Goal: Task Accomplishment & Management: Manage account settings

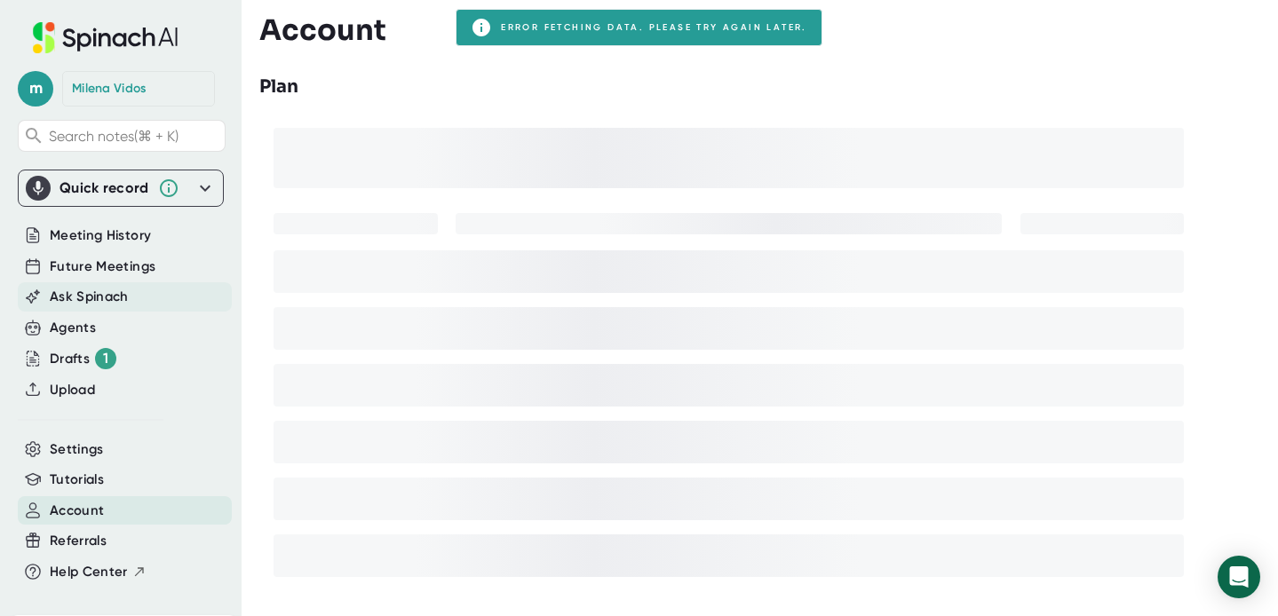
scroll to position [27, 0]
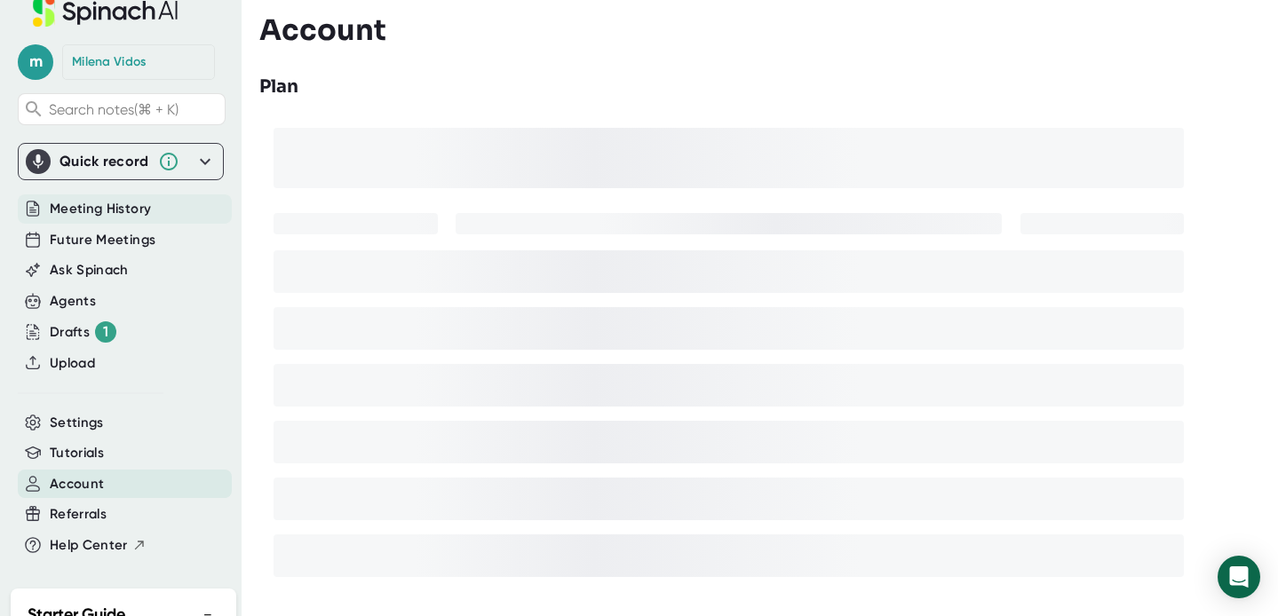
click at [83, 201] on span "Meeting History" at bounding box center [100, 209] width 101 height 20
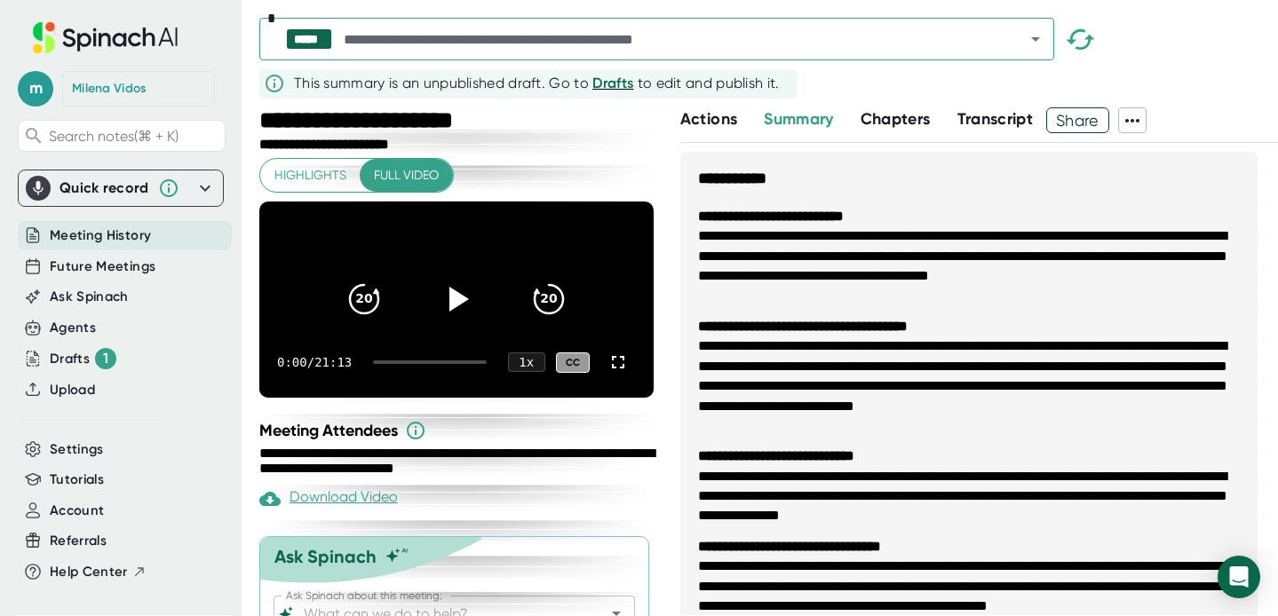
click at [113, 98] on div "[PERSON_NAME]" at bounding box center [138, 89] width 153 height 36
click at [107, 86] on div "[PERSON_NAME]" at bounding box center [109, 89] width 75 height 16
click at [75, 269] on span "Future Meetings" at bounding box center [103, 267] width 106 height 20
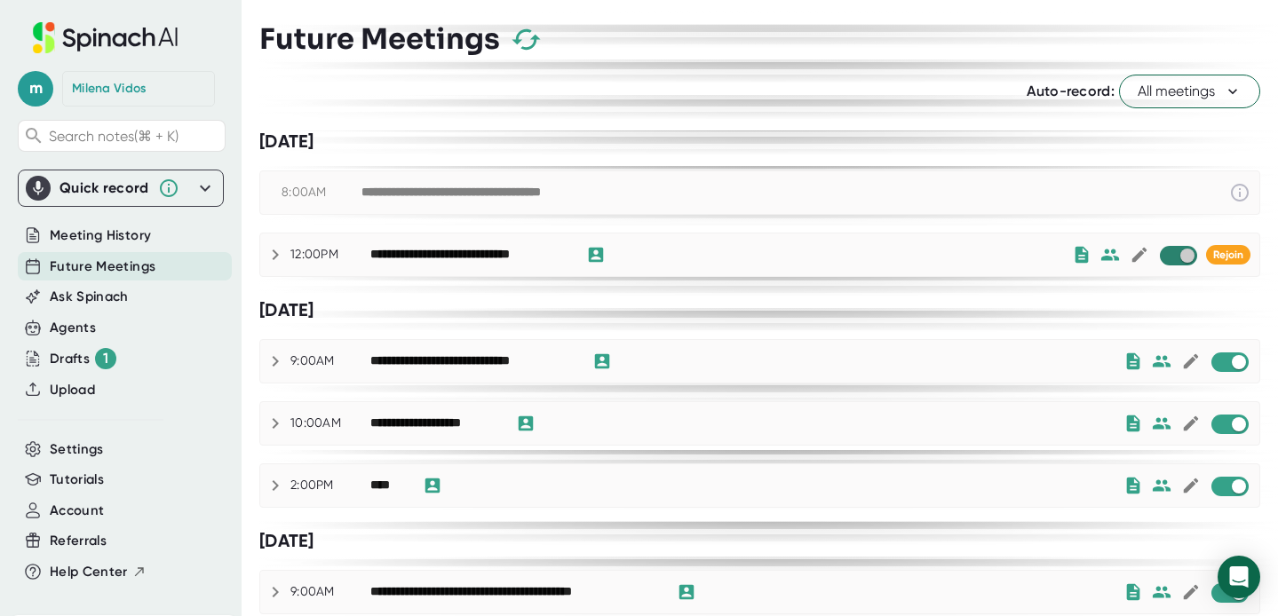
click at [1178, 258] on input "checkbox" at bounding box center [1187, 256] width 51 height 16
checkbox input "true"
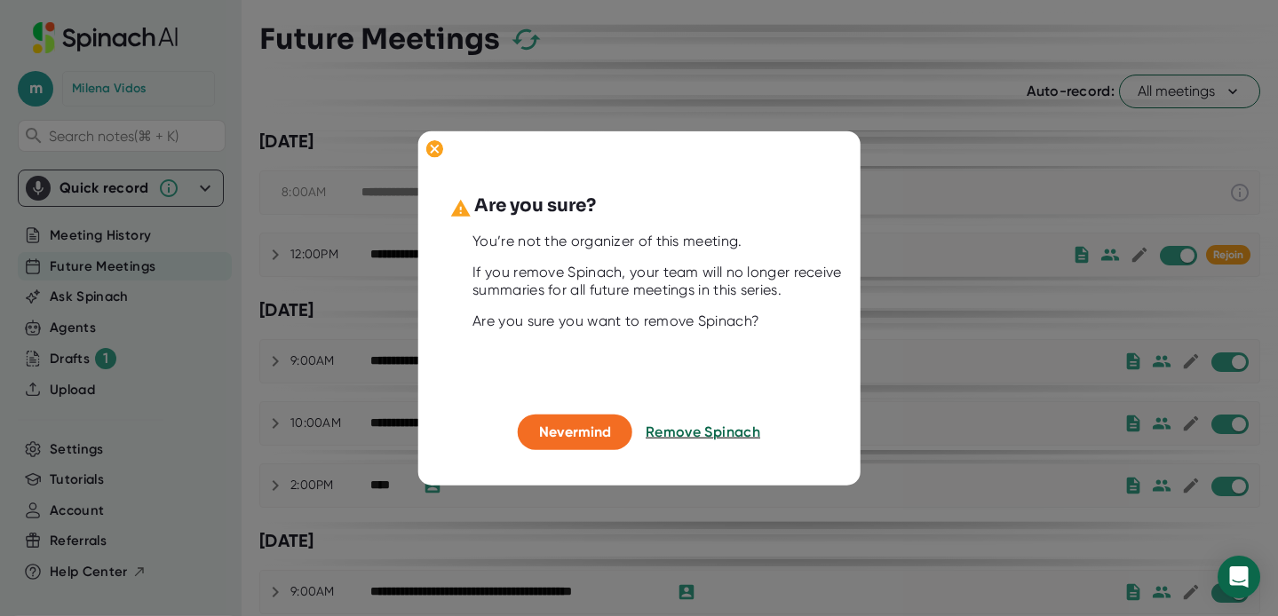
click at [724, 434] on span "Remove Spinach" at bounding box center [703, 432] width 115 height 17
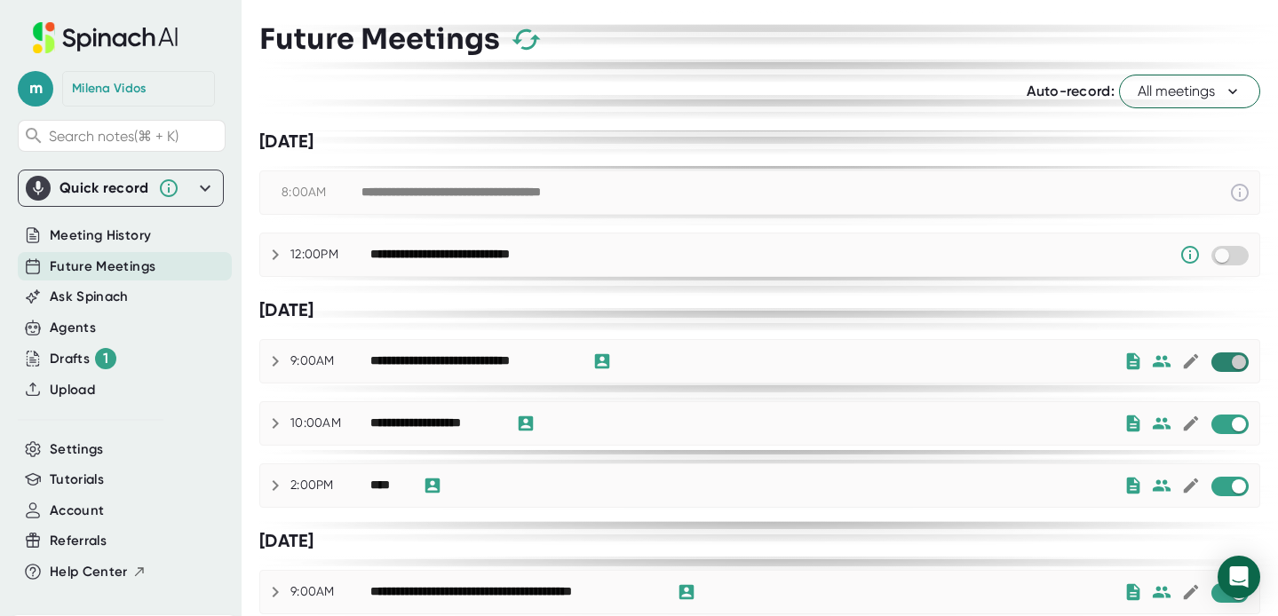
click at [1227, 363] on input "checkbox" at bounding box center [1238, 362] width 51 height 16
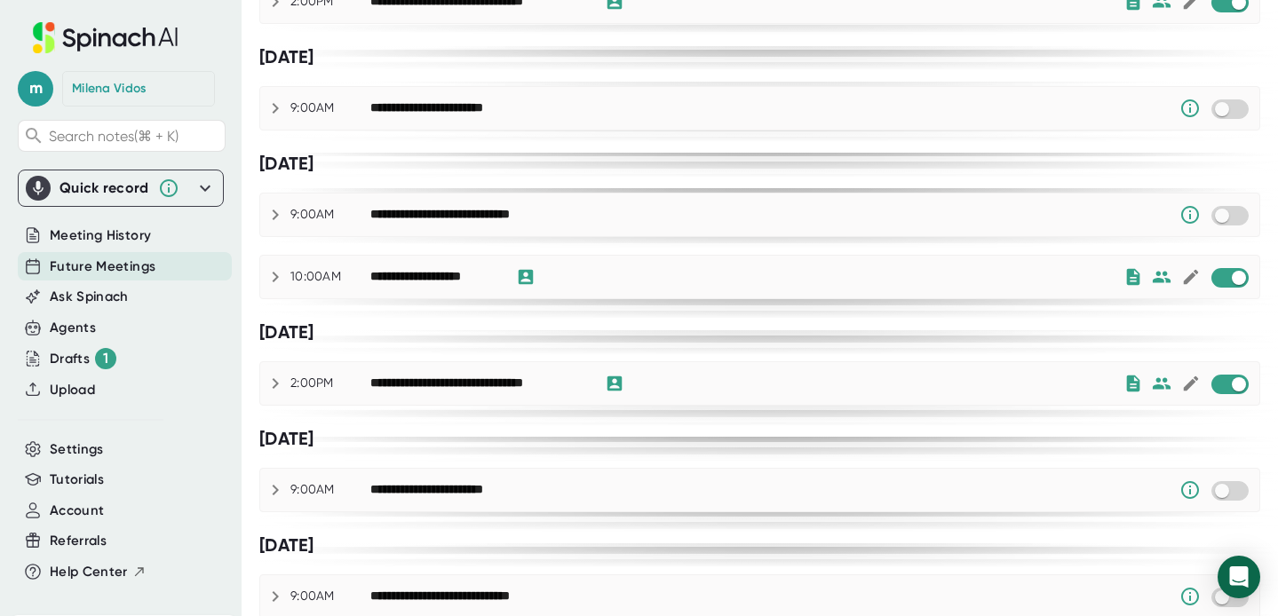
scroll to position [1290, 0]
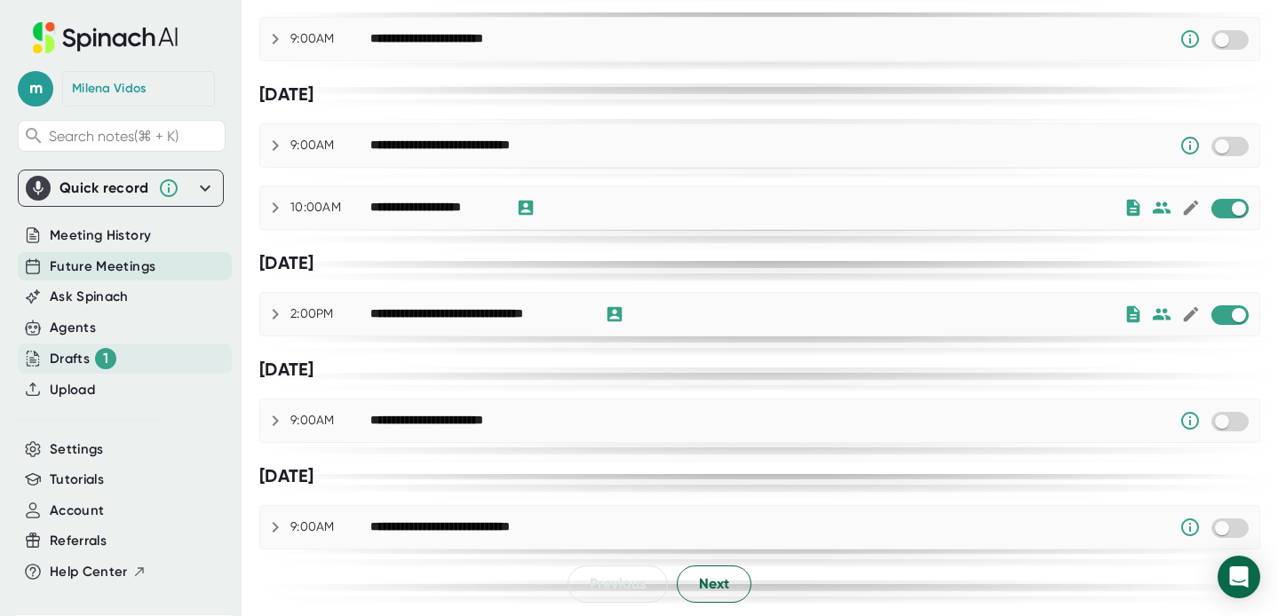
drag, startPoint x: 82, startPoint y: 356, endPoint x: 67, endPoint y: 358, distance: 14.3
click at [82, 356] on div "Drafts 1" at bounding box center [83, 358] width 67 height 21
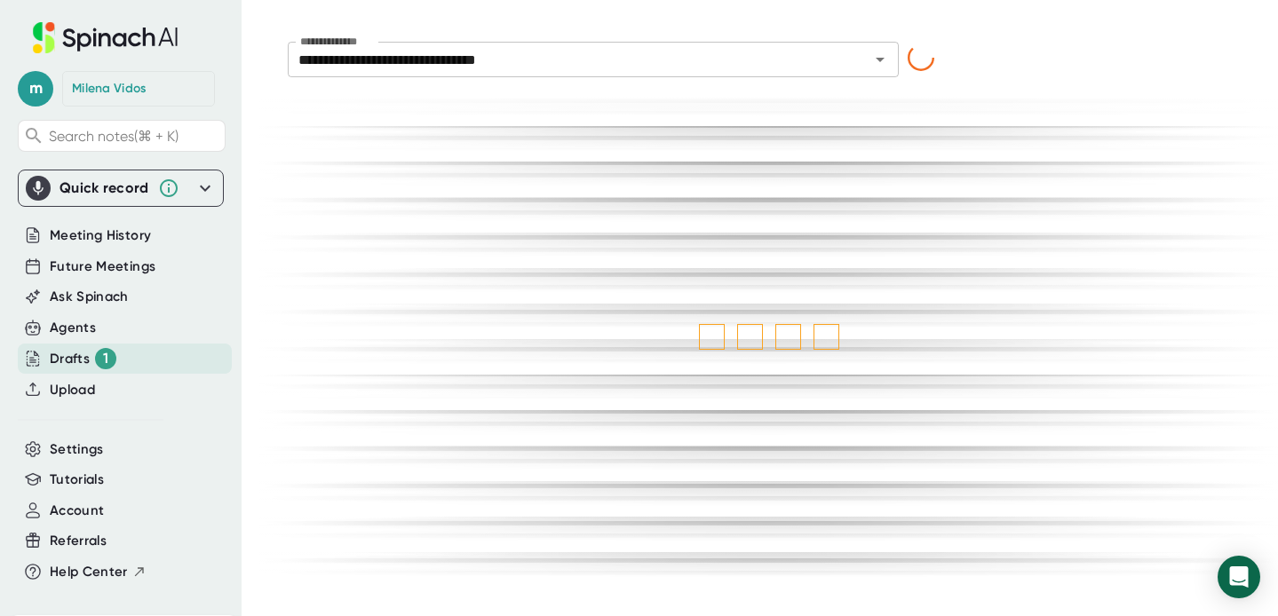
click at [67, 358] on div "Drafts 1" at bounding box center [83, 358] width 67 height 21
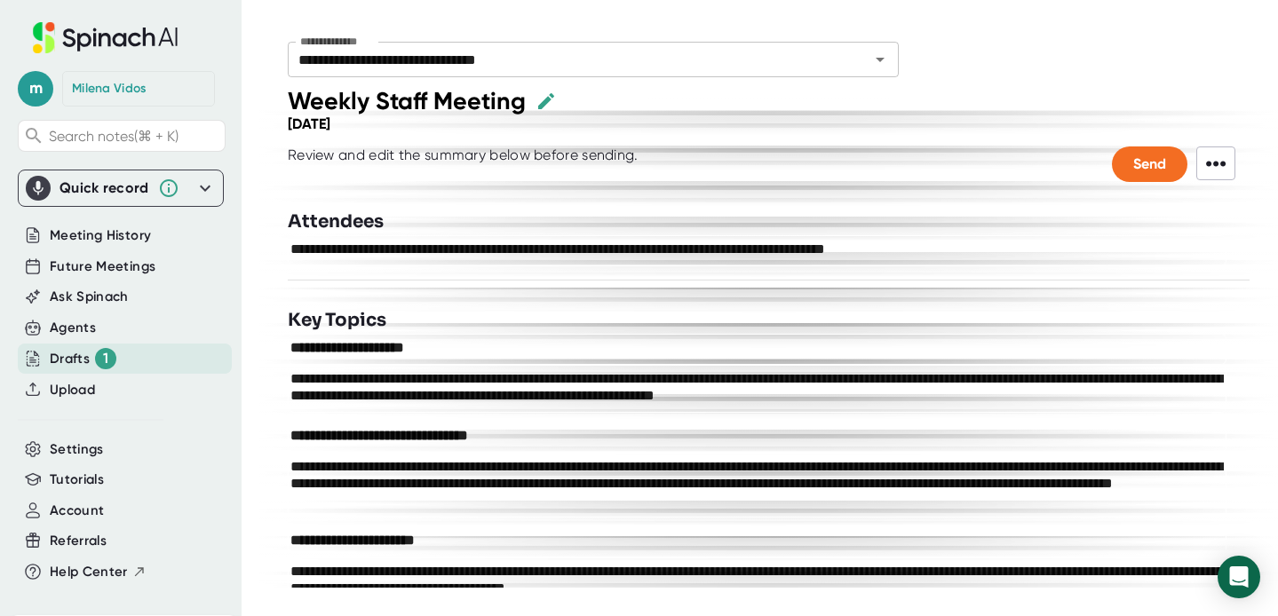
click at [579, 161] on div "Review and edit the summary below before sending." at bounding box center [463, 165] width 351 height 36
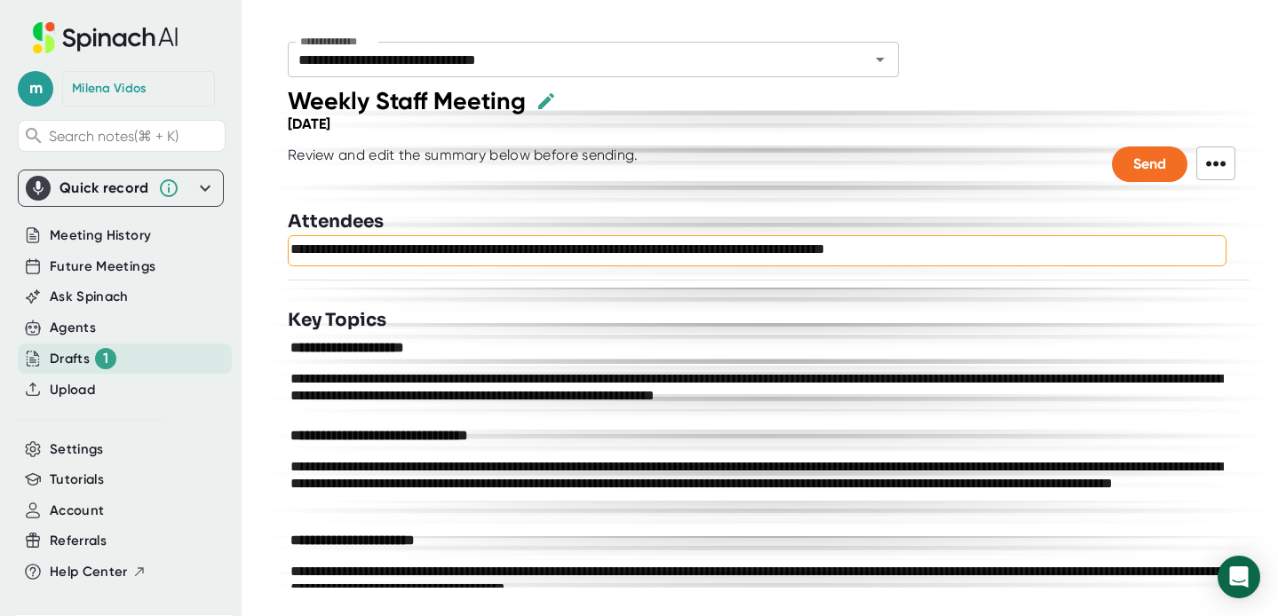
click at [578, 255] on textarea "**********" at bounding box center [756, 249] width 933 height 17
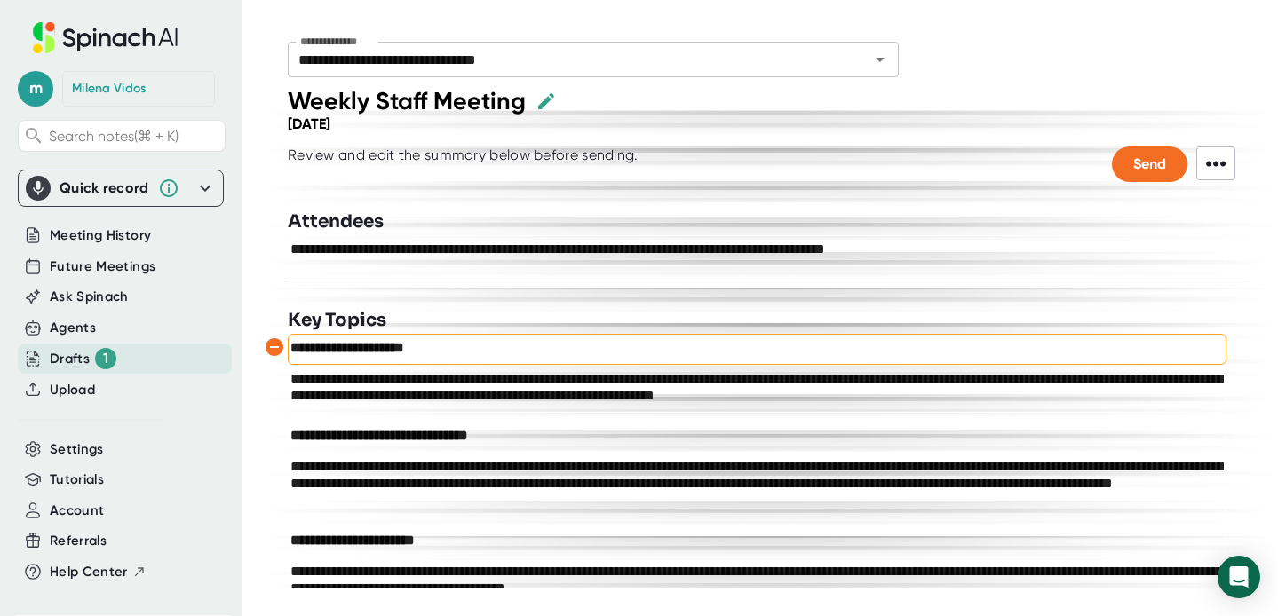
click at [664, 354] on textarea "**********" at bounding box center [756, 347] width 933 height 17
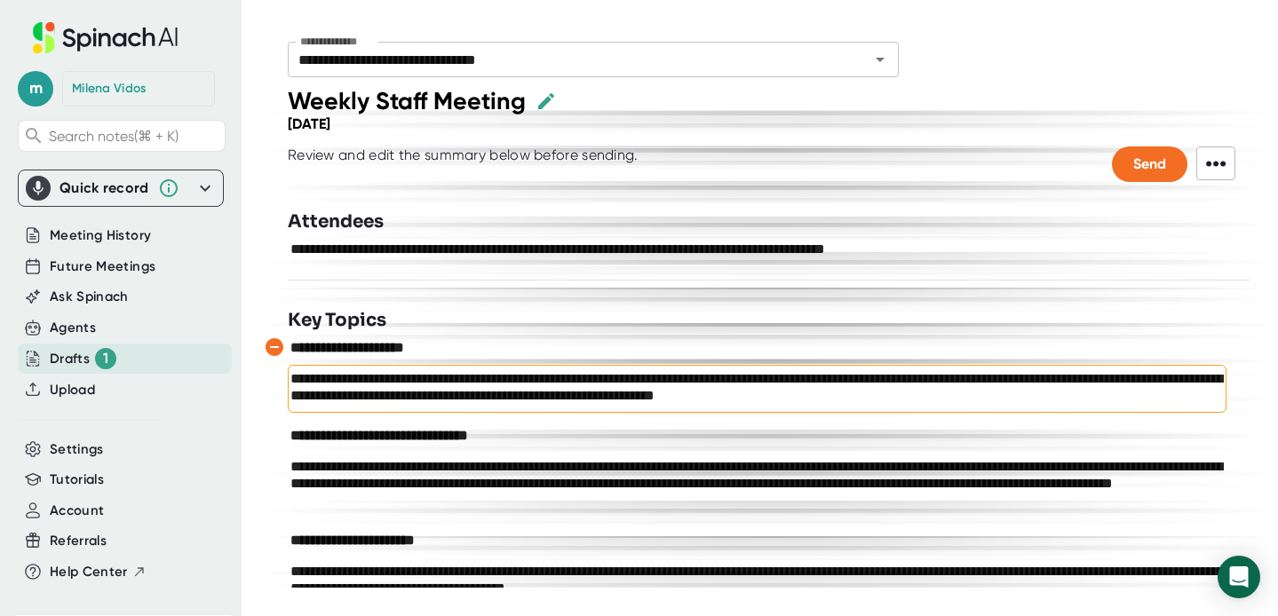
click at [647, 391] on textarea "**********" at bounding box center [756, 387] width 933 height 34
click at [644, 392] on textarea "**********" at bounding box center [756, 387] width 933 height 34
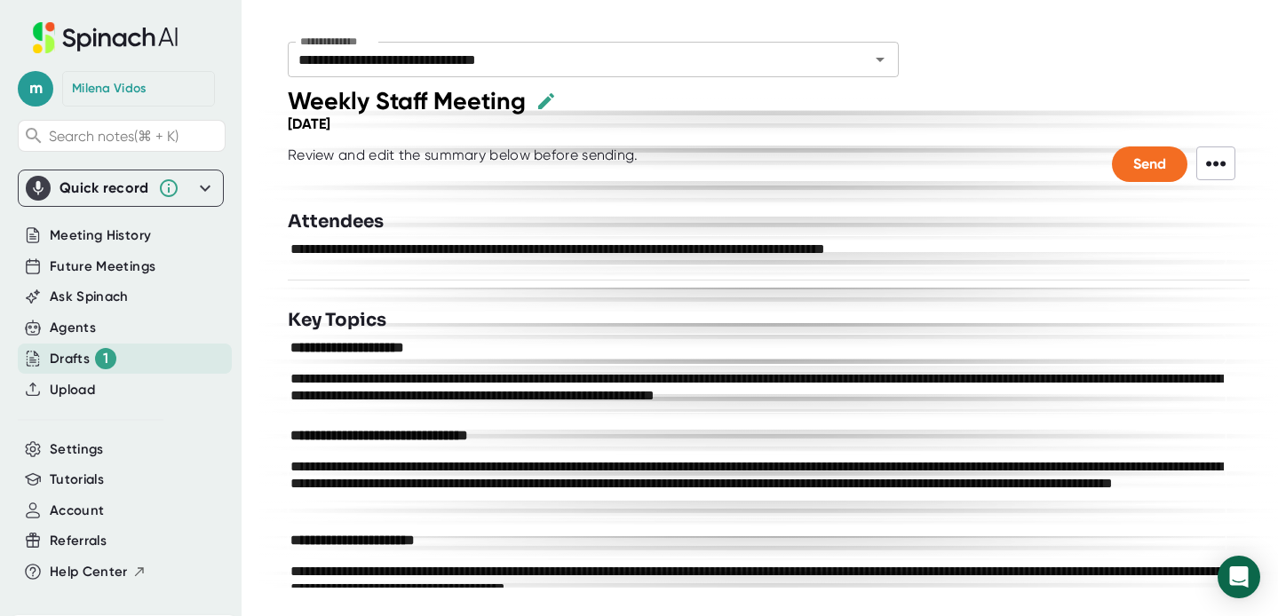
click at [640, 330] on div "Key Topics" at bounding box center [769, 320] width 962 height 27
click at [109, 233] on span "Meeting History" at bounding box center [100, 236] width 101 height 20
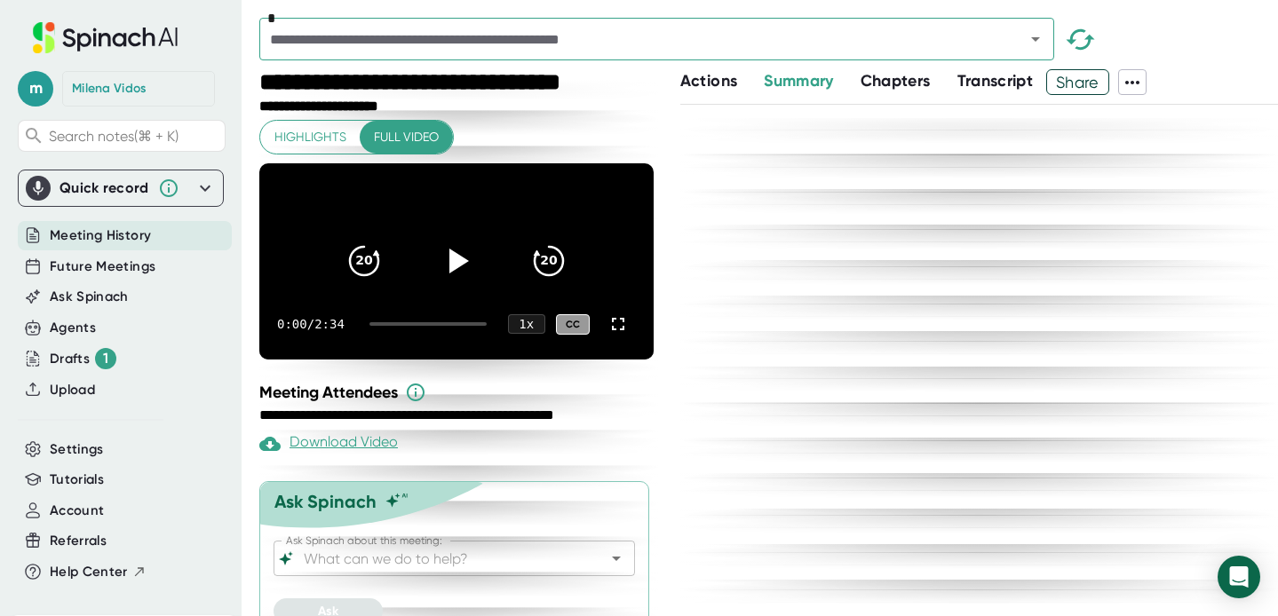
click at [298, 143] on span "Highlights" at bounding box center [310, 137] width 72 height 22
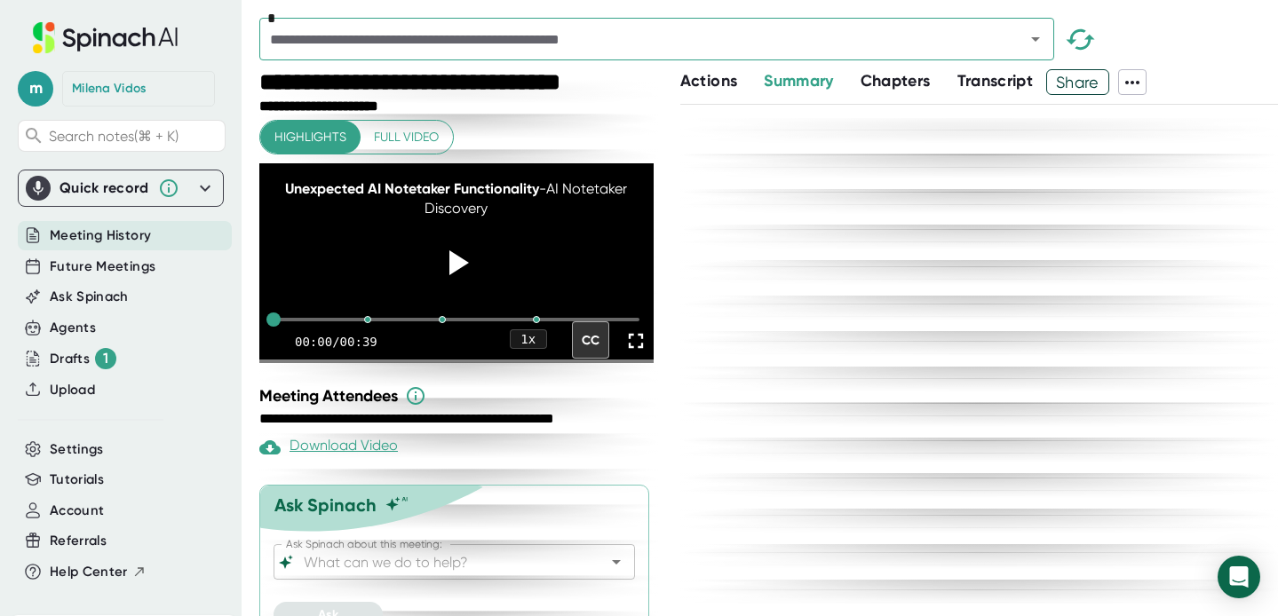
click at [412, 145] on span "Full video" at bounding box center [406, 137] width 65 height 22
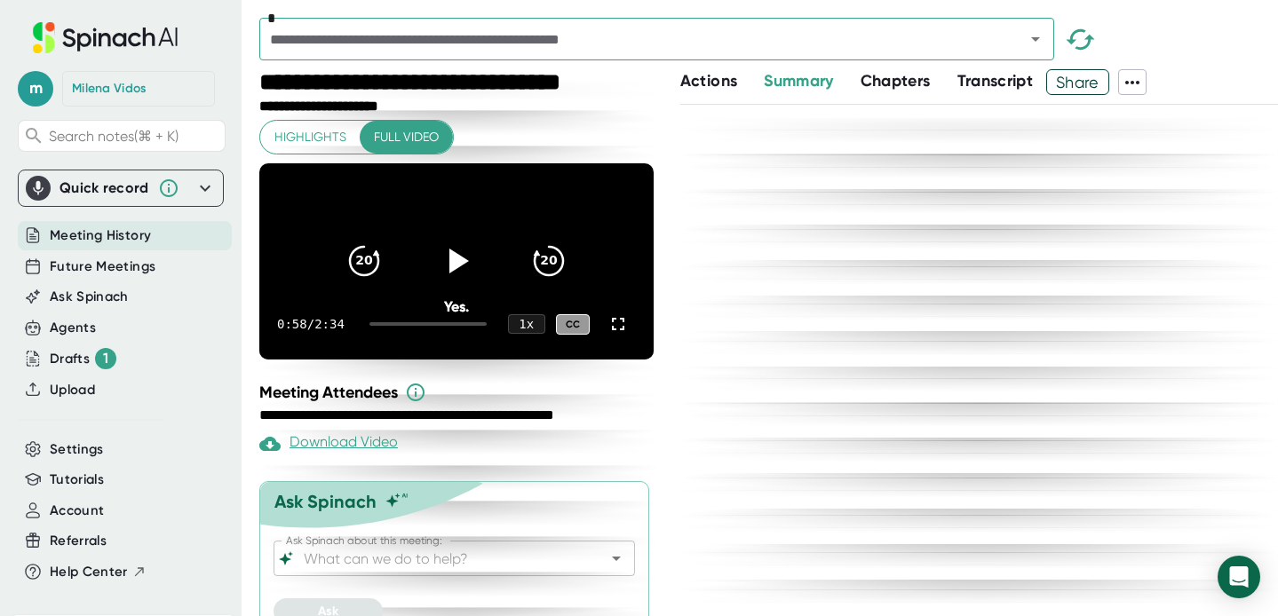
scroll to position [52, 0]
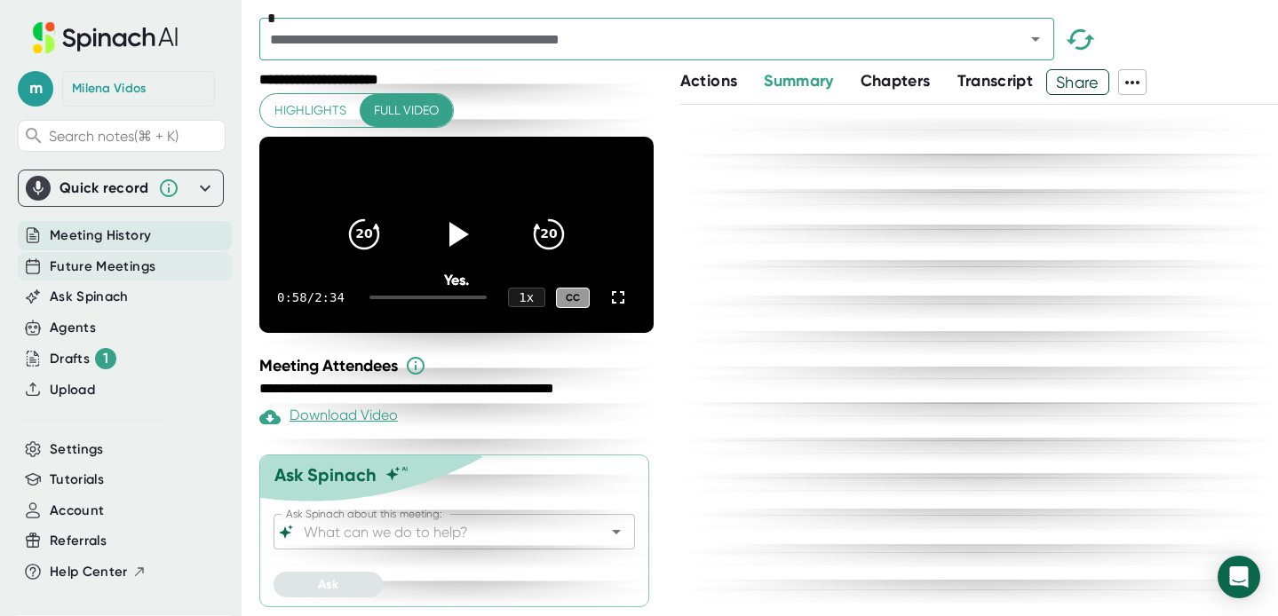
click at [67, 274] on span "Future Meetings" at bounding box center [103, 267] width 106 height 20
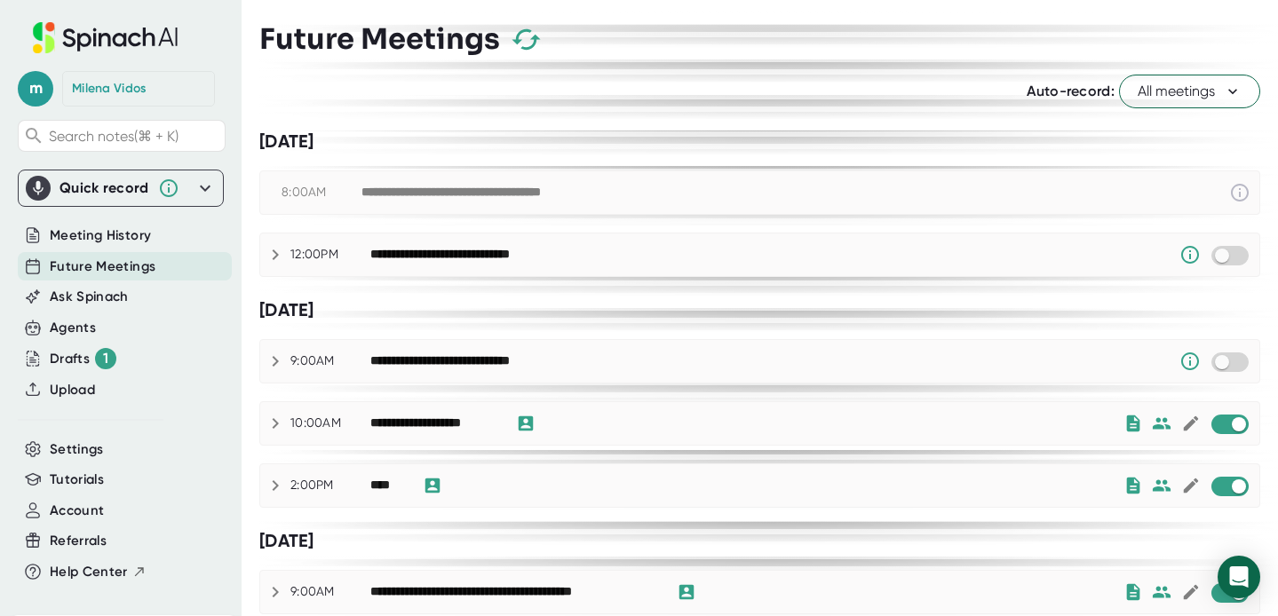
checkbox input "true"
click at [79, 295] on span "Ask Spinach" at bounding box center [89, 297] width 79 height 20
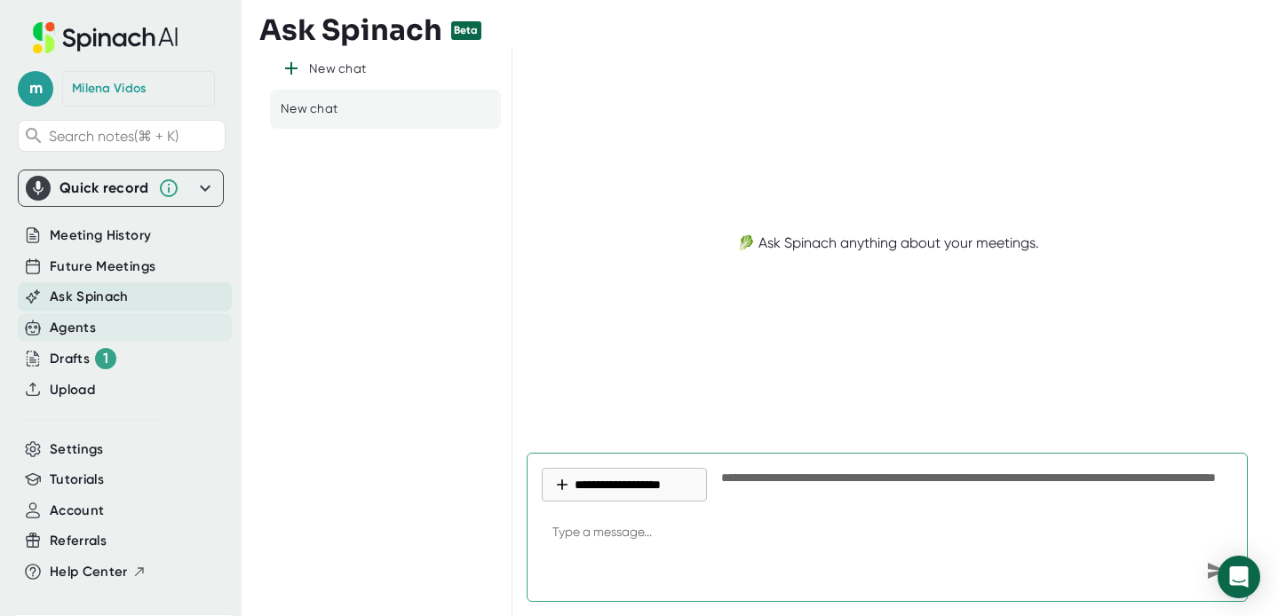
type textarea "x"
click at [75, 329] on div "Agents" at bounding box center [73, 328] width 46 height 20
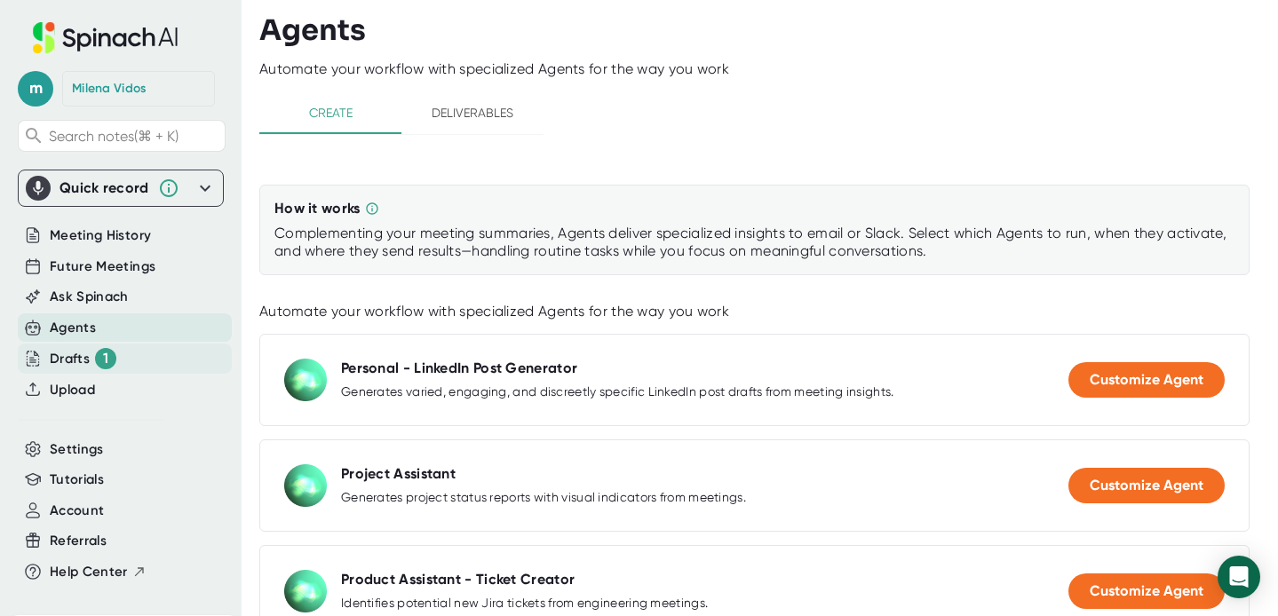
click at [65, 372] on div "Drafts 1" at bounding box center [125, 359] width 214 height 30
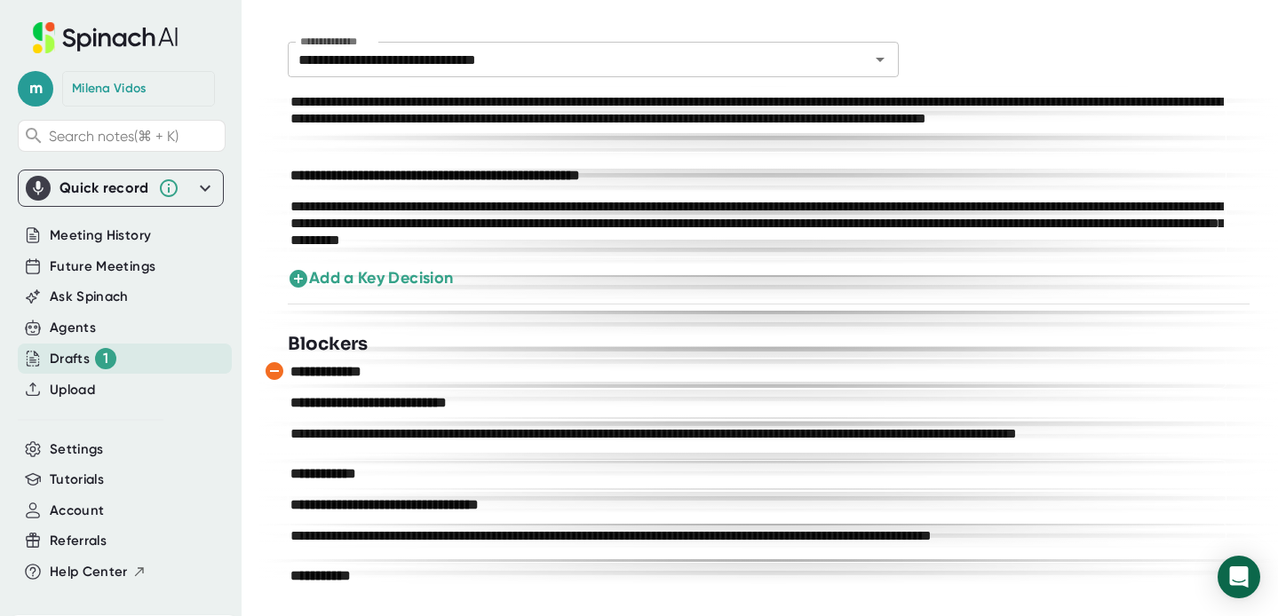
scroll to position [2559, 0]
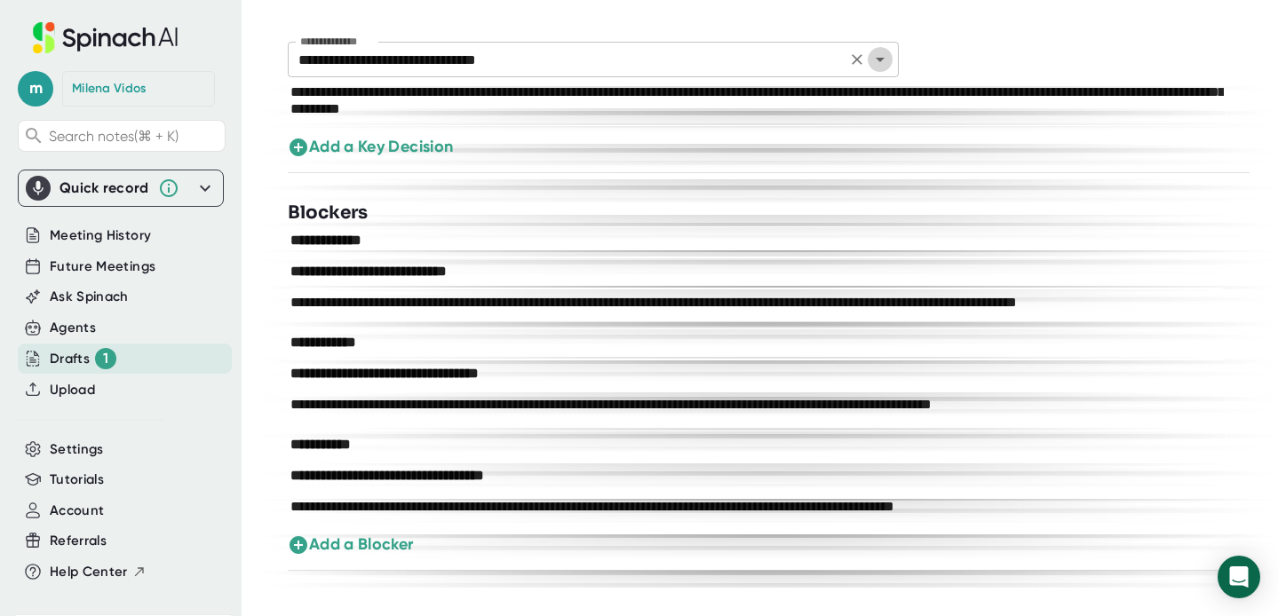
click at [888, 63] on icon "Open" at bounding box center [879, 59] width 21 height 21
click at [556, 211] on div "Blockers" at bounding box center [769, 213] width 962 height 27
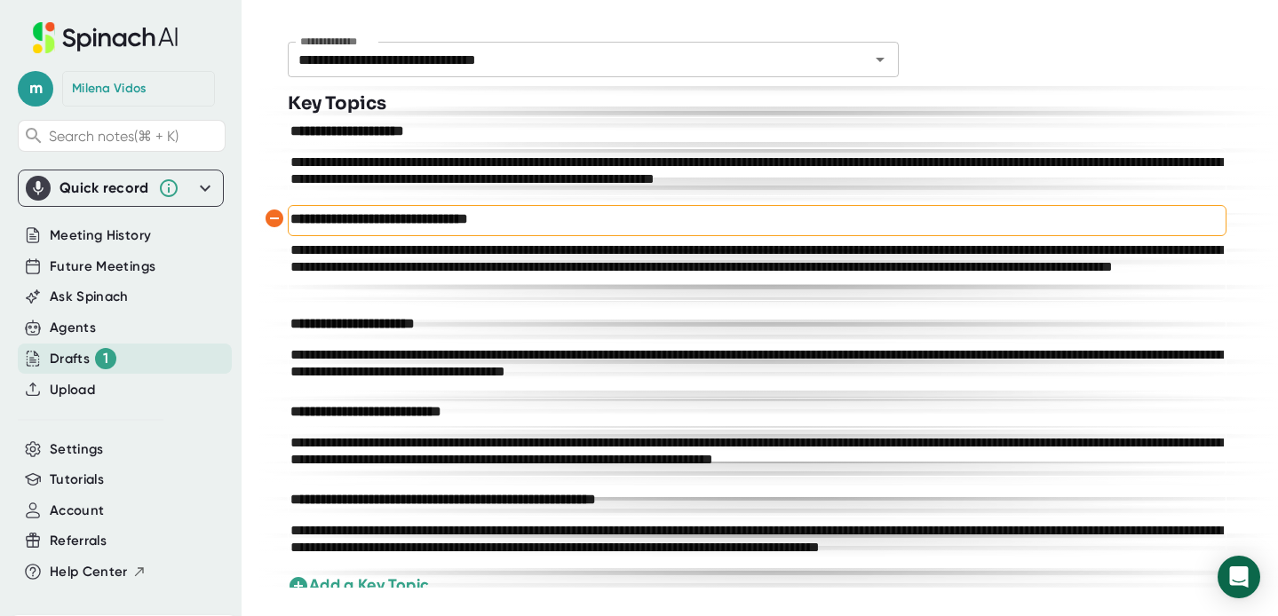
scroll to position [0, 0]
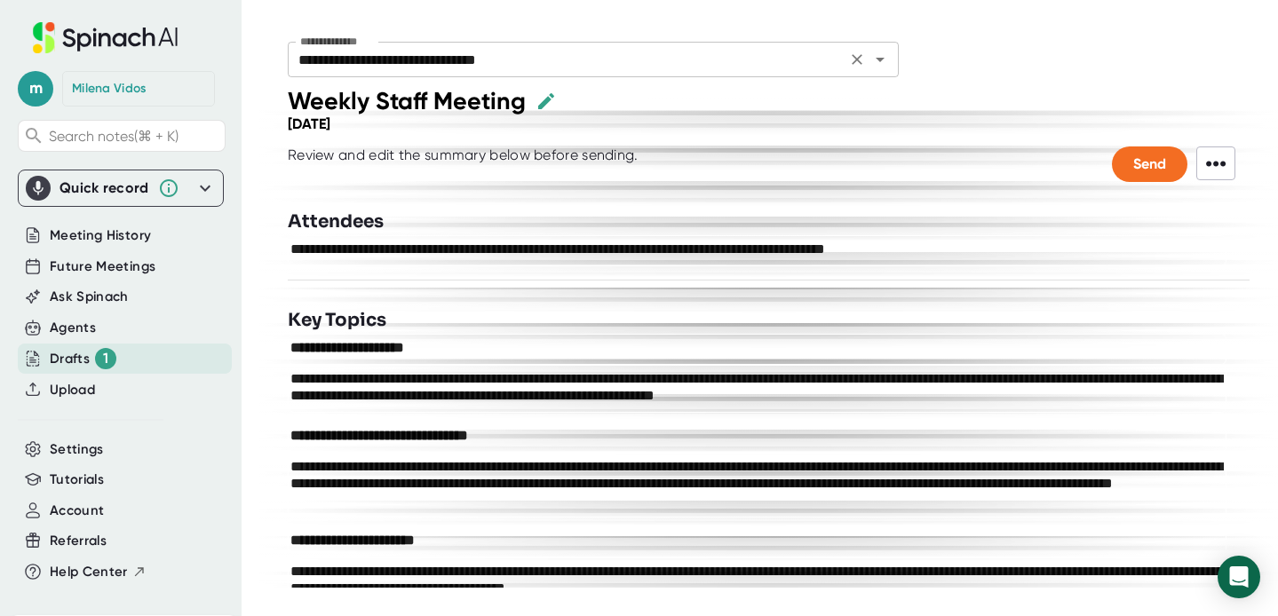
click at [892, 66] on div "**********" at bounding box center [593, 60] width 611 height 36
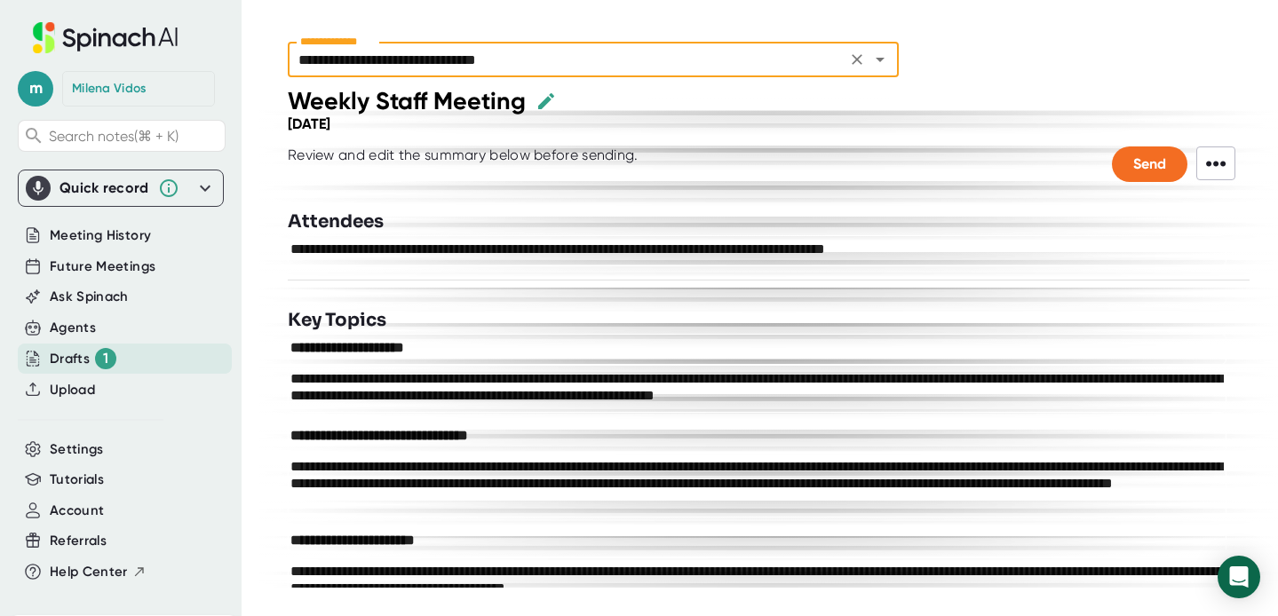
click at [883, 67] on icon "Open" at bounding box center [879, 59] width 21 height 21
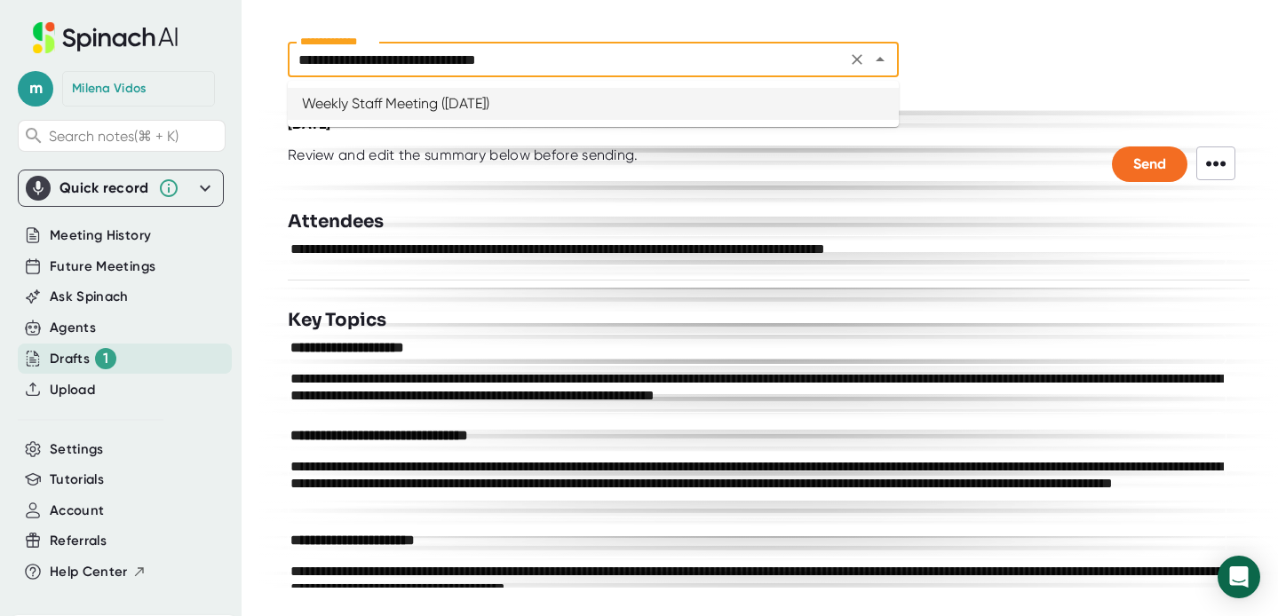
click at [883, 67] on icon "Close" at bounding box center [879, 59] width 21 height 21
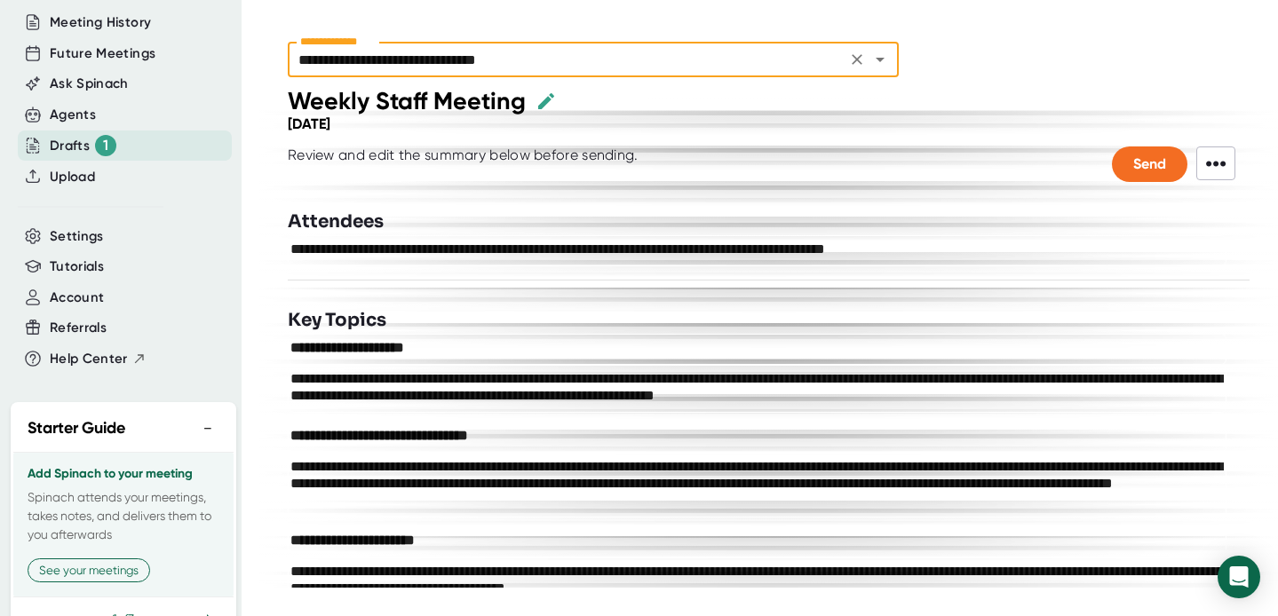
scroll to position [250, 0]
